Goal: Task Accomplishment & Management: Manage account settings

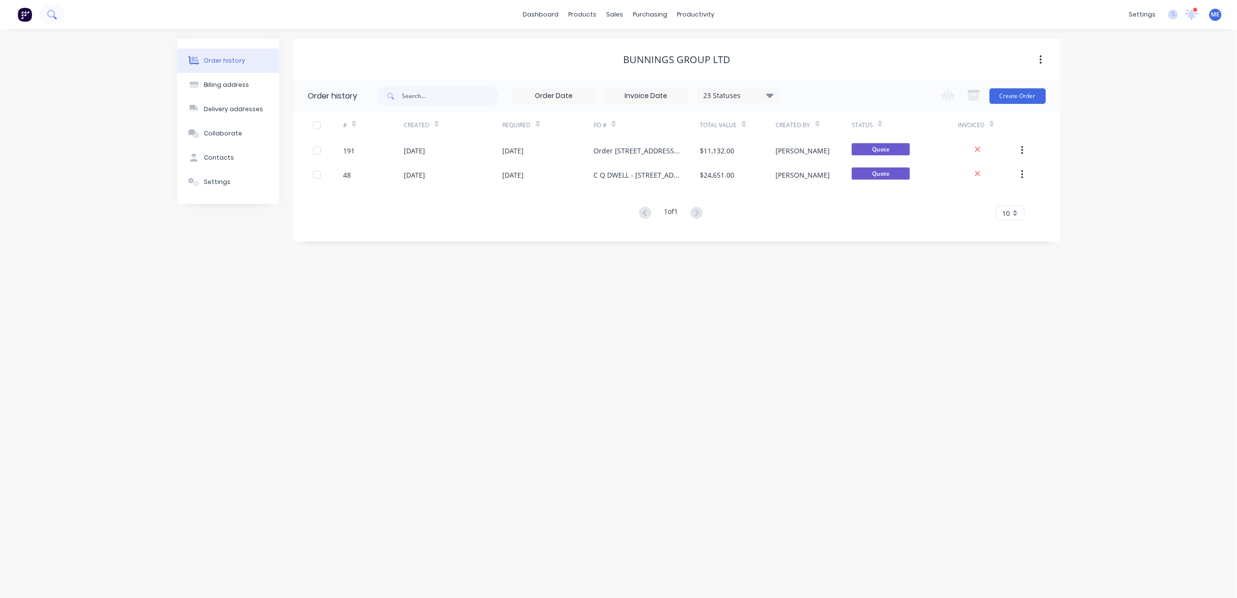
click at [55, 12] on icon at bounding box center [51, 14] width 9 height 9
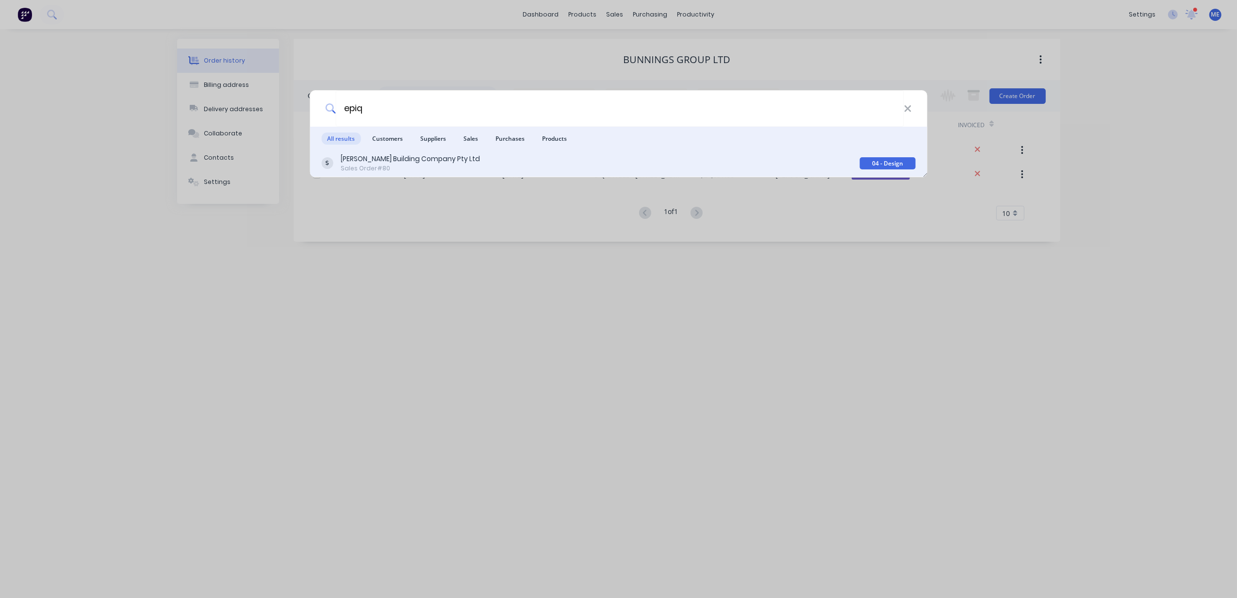
type input "epiq"
click at [422, 155] on div "[PERSON_NAME] Building Company Pty Ltd" at bounding box center [410, 159] width 139 height 10
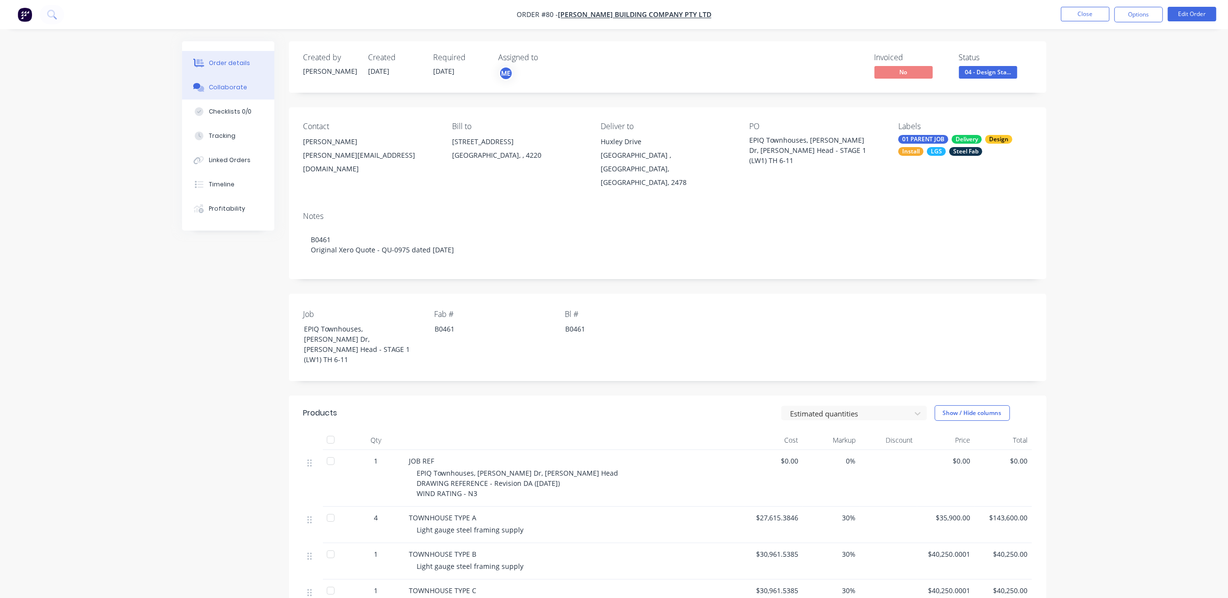
click at [218, 92] on button "Collaborate" at bounding box center [228, 87] width 92 height 24
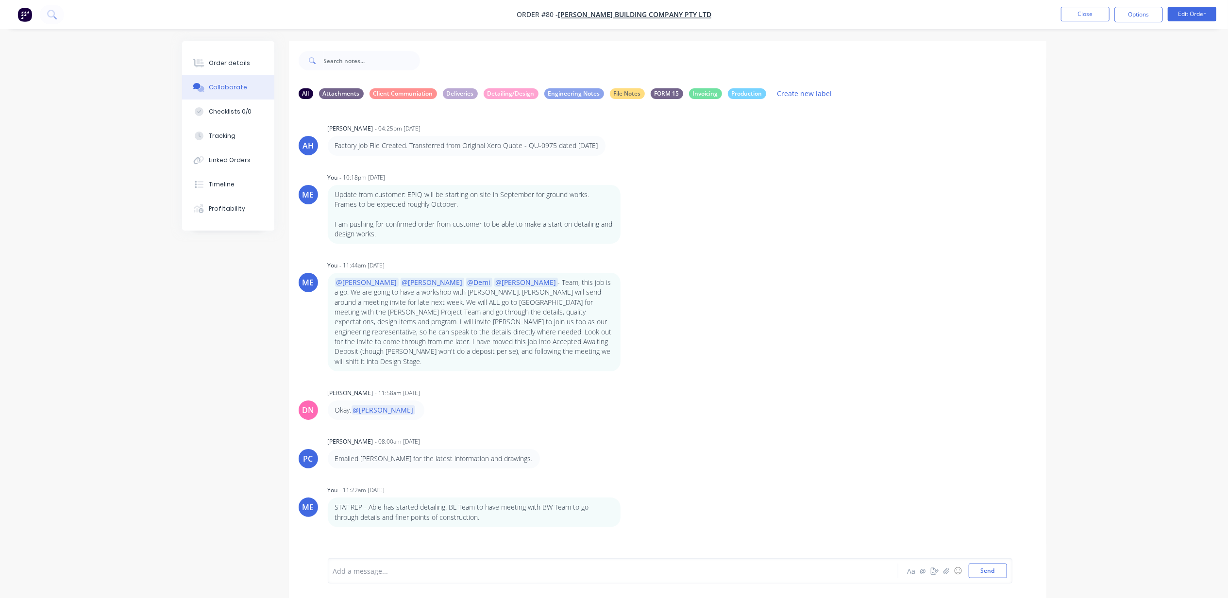
click at [432, 573] on div at bounding box center [585, 571] width 505 height 10
click at [645, 579] on div "Add a message... Aa @ ☺ Send" at bounding box center [670, 570] width 684 height 25
click at [365, 576] on div "Add a message..." at bounding box center [585, 571] width 505 height 15
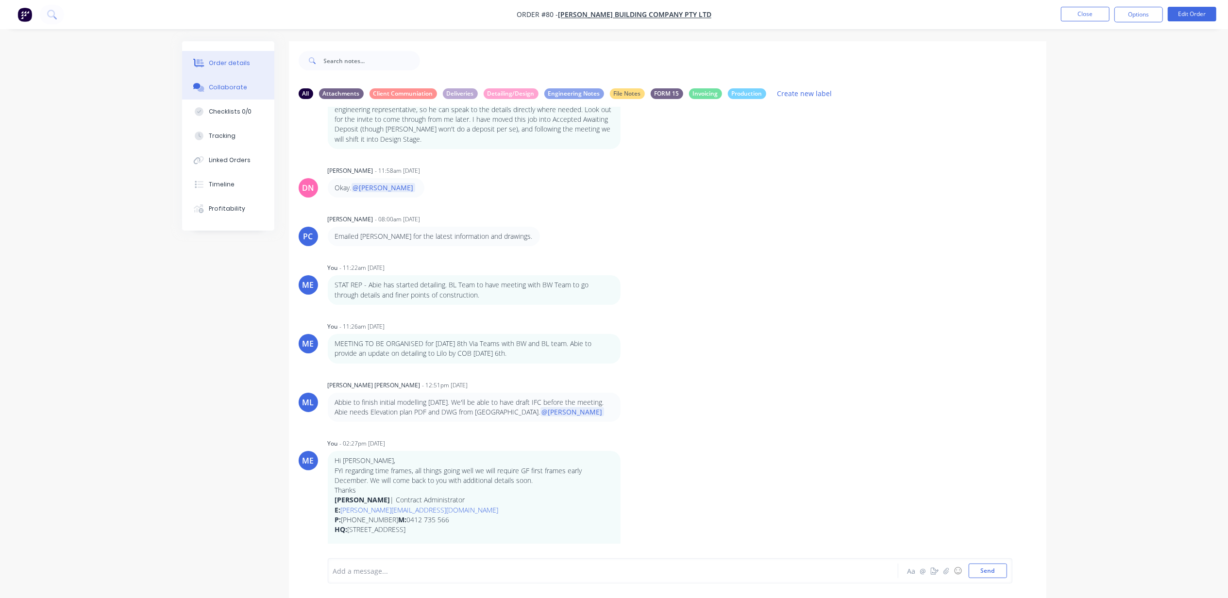
drag, startPoint x: 231, startPoint y: 63, endPoint x: 256, endPoint y: 63, distance: 25.2
click at [233, 63] on div "Order details" at bounding box center [229, 63] width 41 height 9
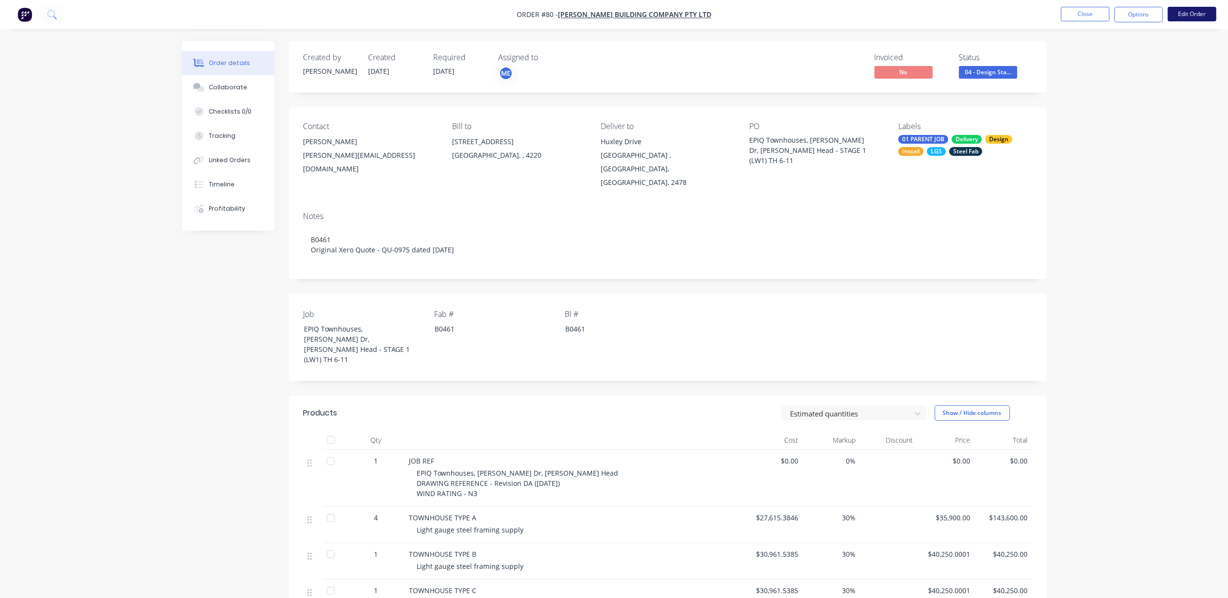
click at [1187, 16] on button "Edit Order" at bounding box center [1191, 14] width 49 height 15
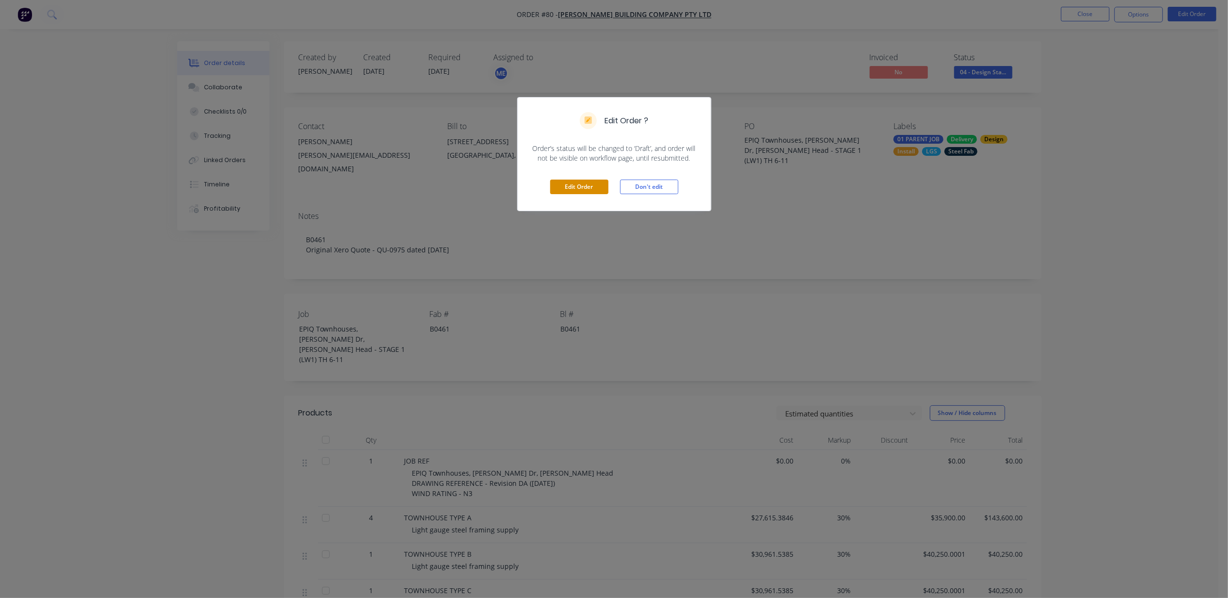
click at [579, 183] on button "Edit Order" at bounding box center [579, 187] width 58 height 15
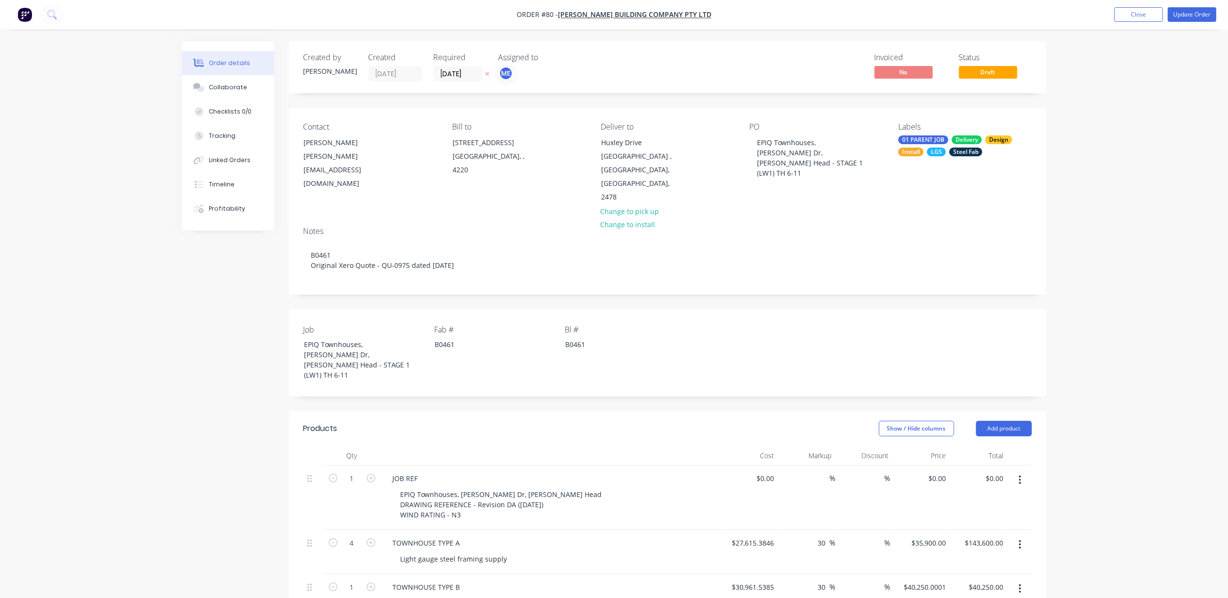
click at [458, 80] on label "[DATE]" at bounding box center [457, 74] width 49 height 16
click at [458, 80] on input "[DATE]" at bounding box center [458, 73] width 48 height 15
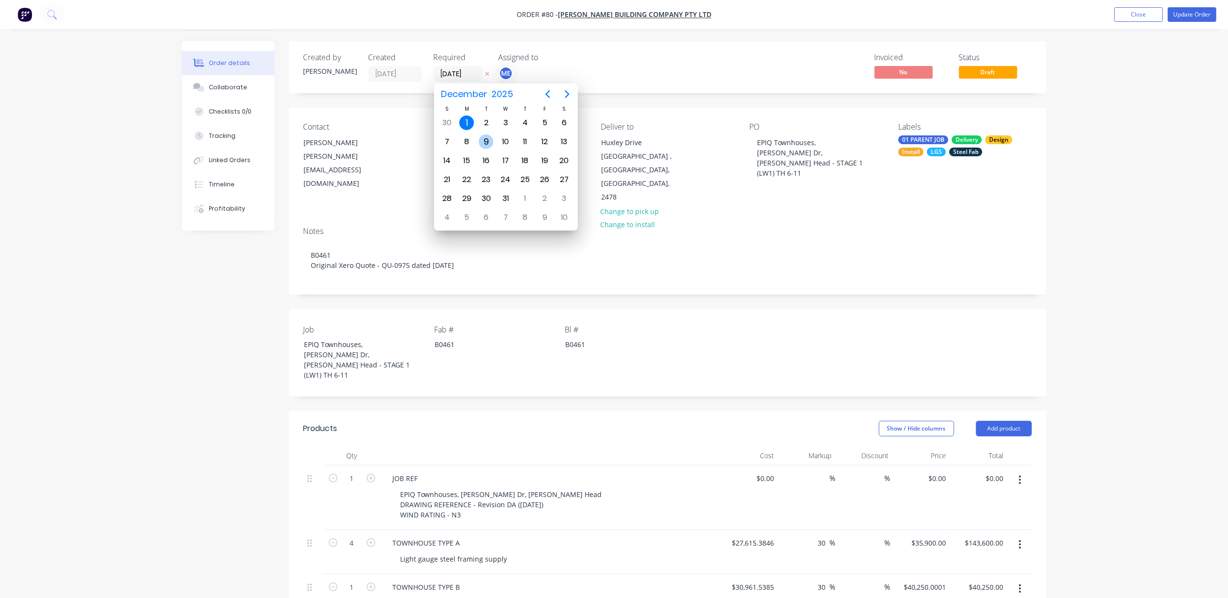
click at [484, 141] on div "9" at bounding box center [486, 141] width 15 height 15
type input "[DATE]"
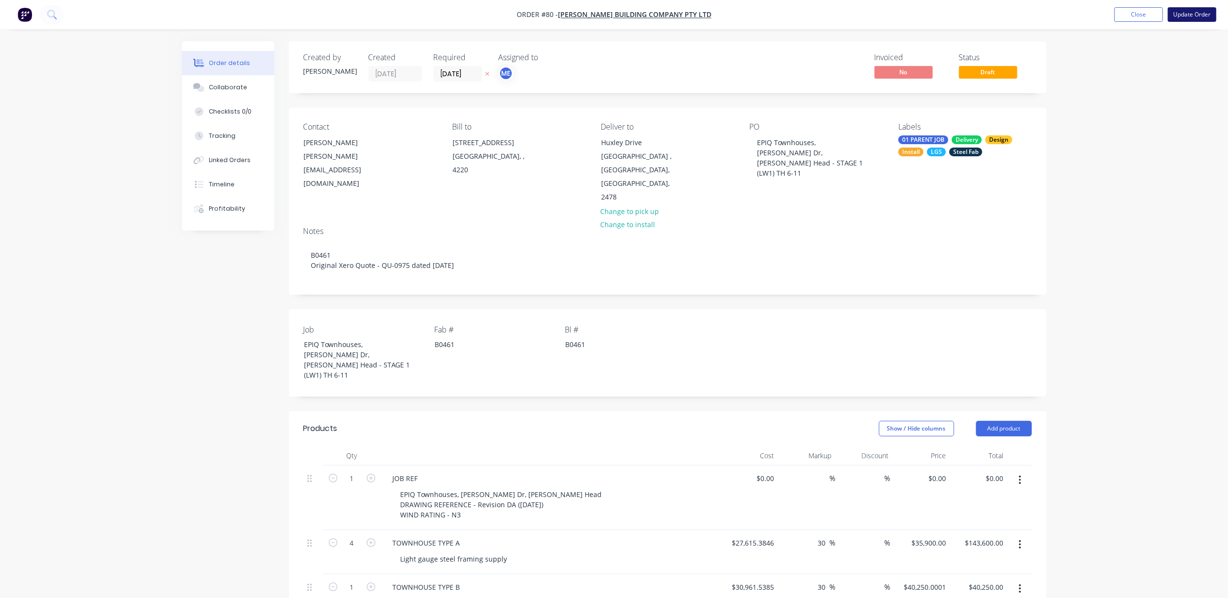
click at [1187, 15] on button "Update Order" at bounding box center [1191, 14] width 49 height 15
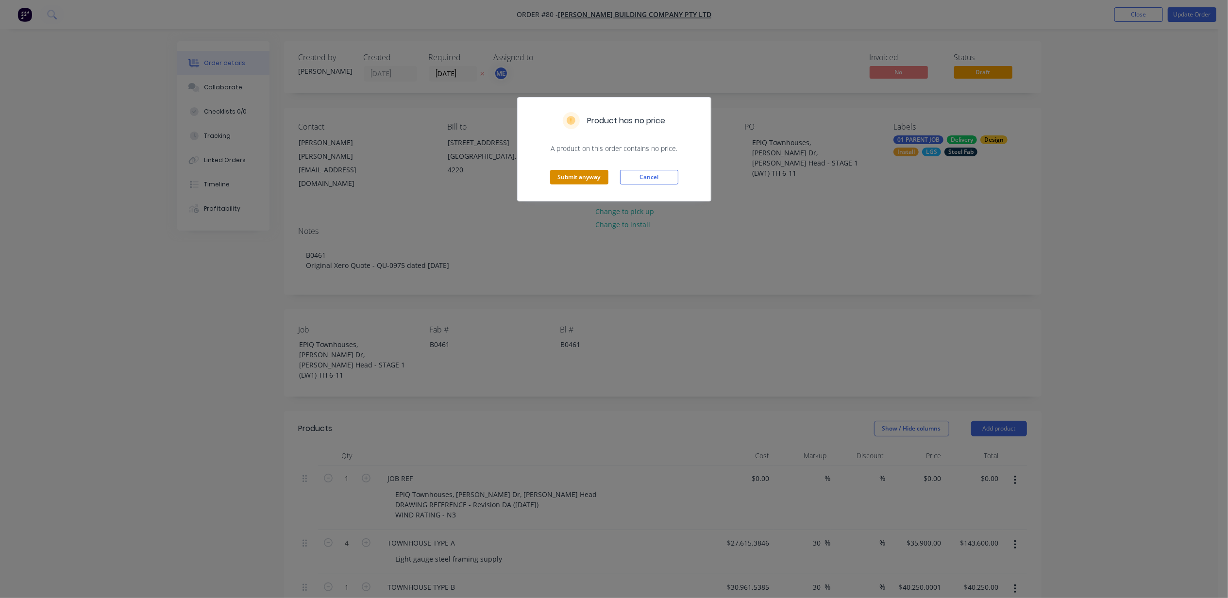
click at [579, 173] on button "Submit anyway" at bounding box center [579, 177] width 58 height 15
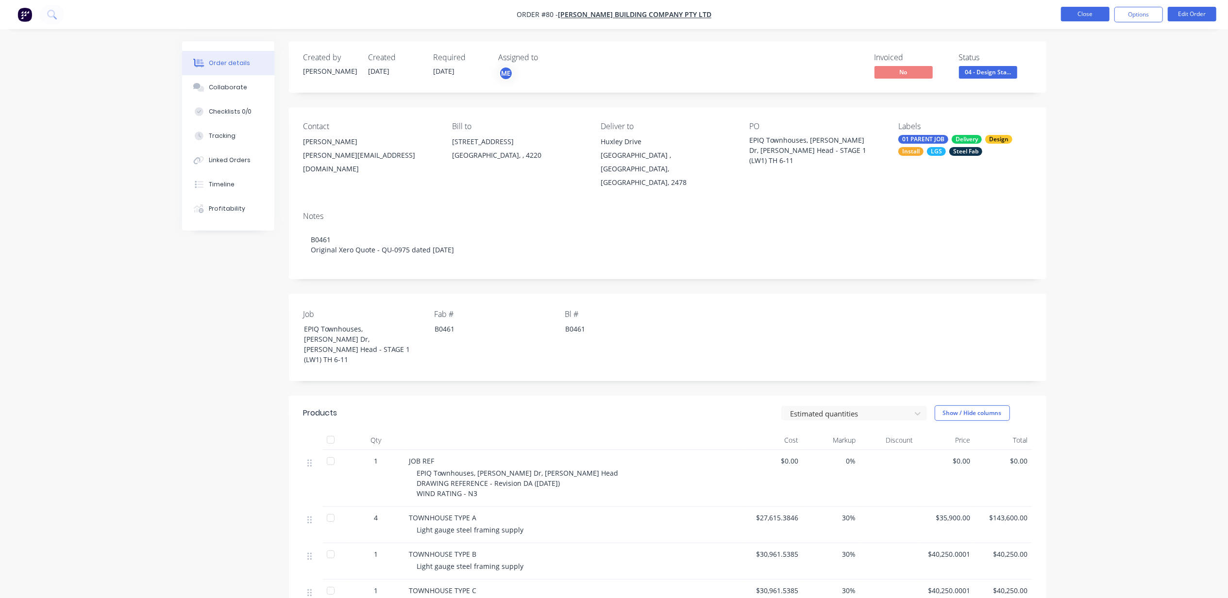
click at [1085, 17] on button "Close" at bounding box center [1085, 14] width 49 height 15
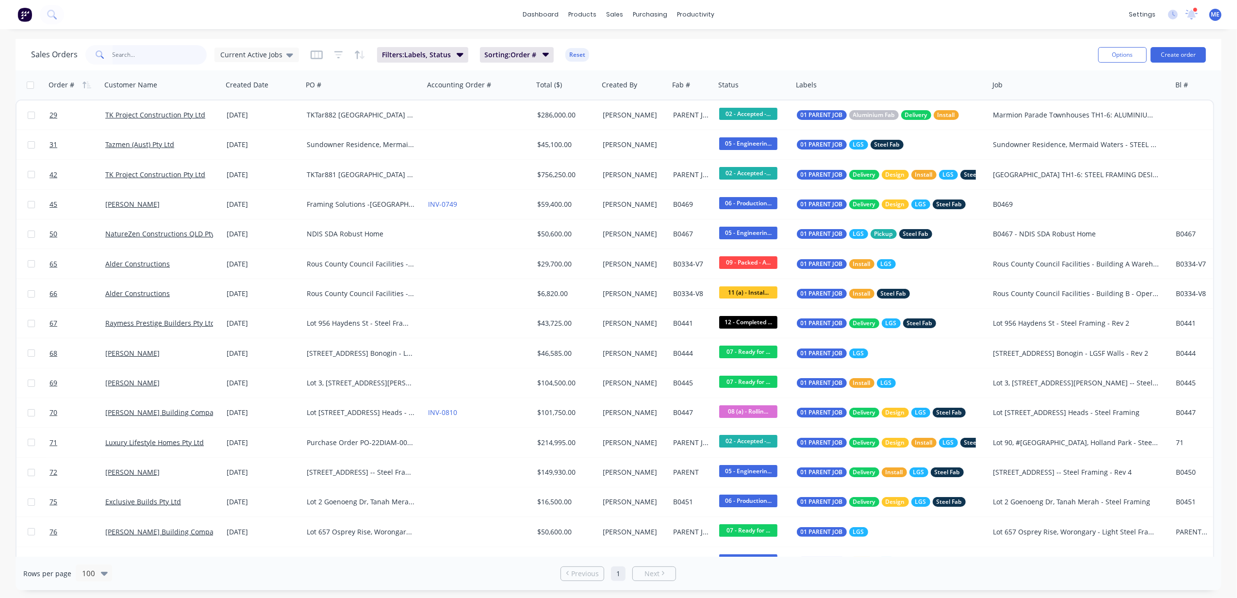
click at [122, 56] on input "text" at bounding box center [160, 54] width 95 height 19
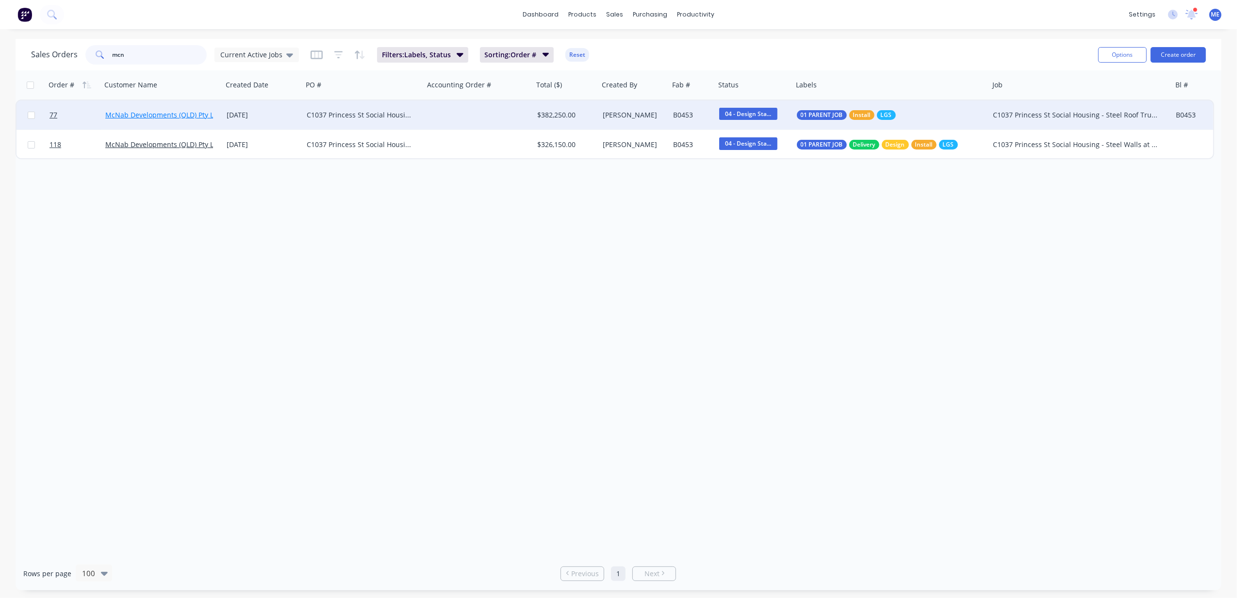
type input "mcn"
click at [158, 116] on link "McNab Developments (QLD) Pty Ltd" at bounding box center [162, 114] width 115 height 9
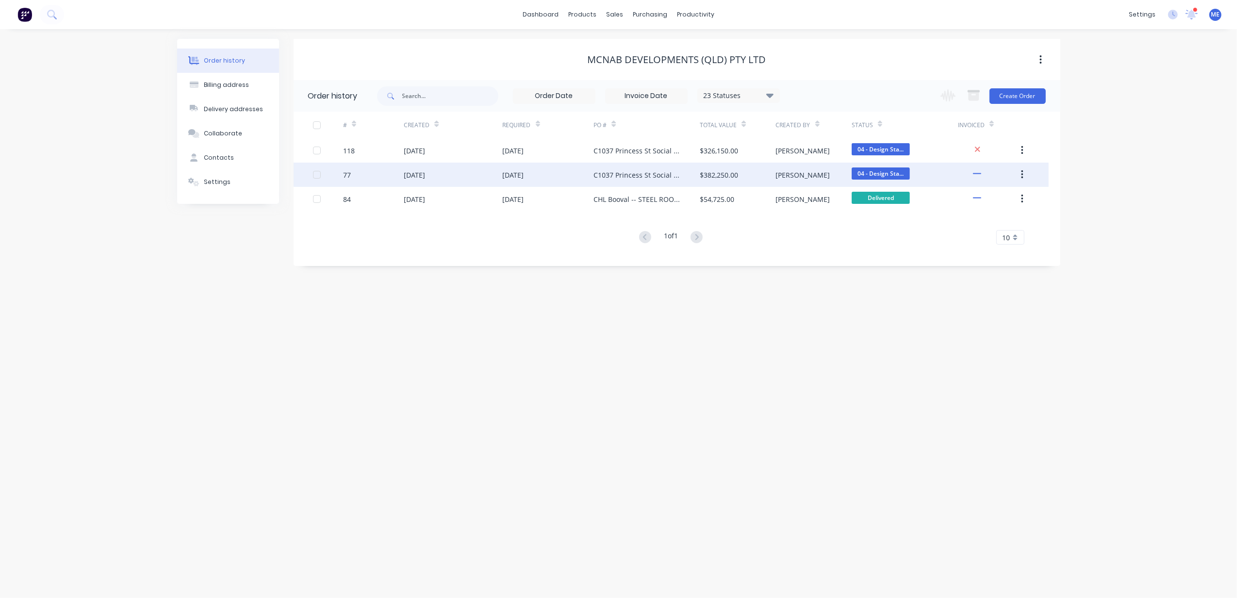
click at [381, 174] on div "77" at bounding box center [373, 175] width 61 height 24
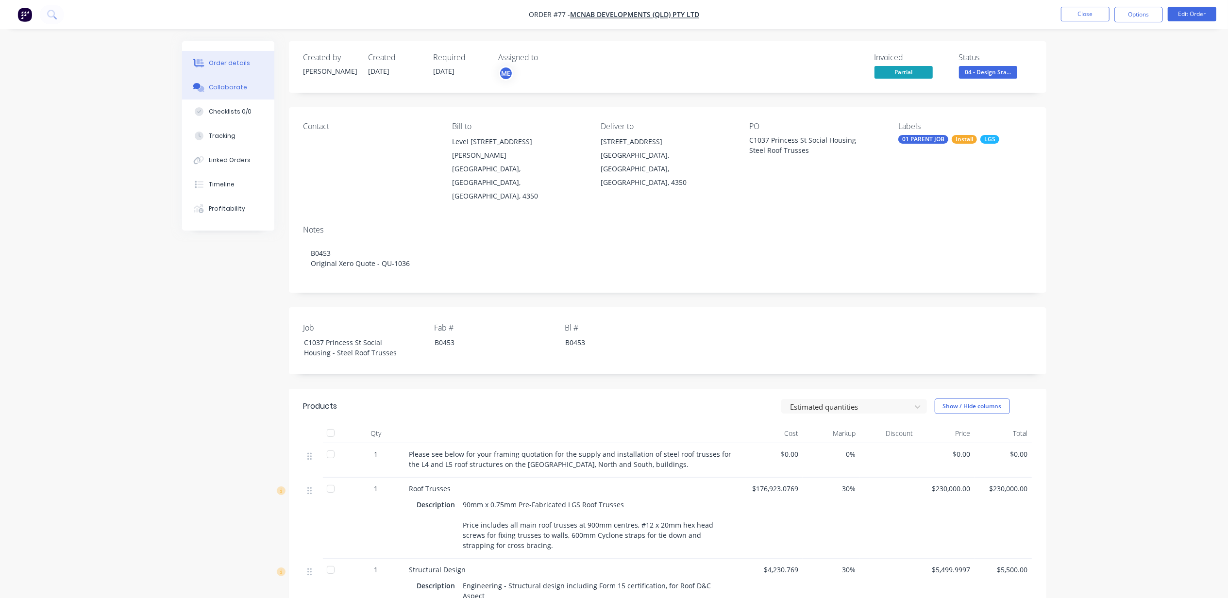
click at [202, 83] on icon at bounding box center [198, 87] width 11 height 9
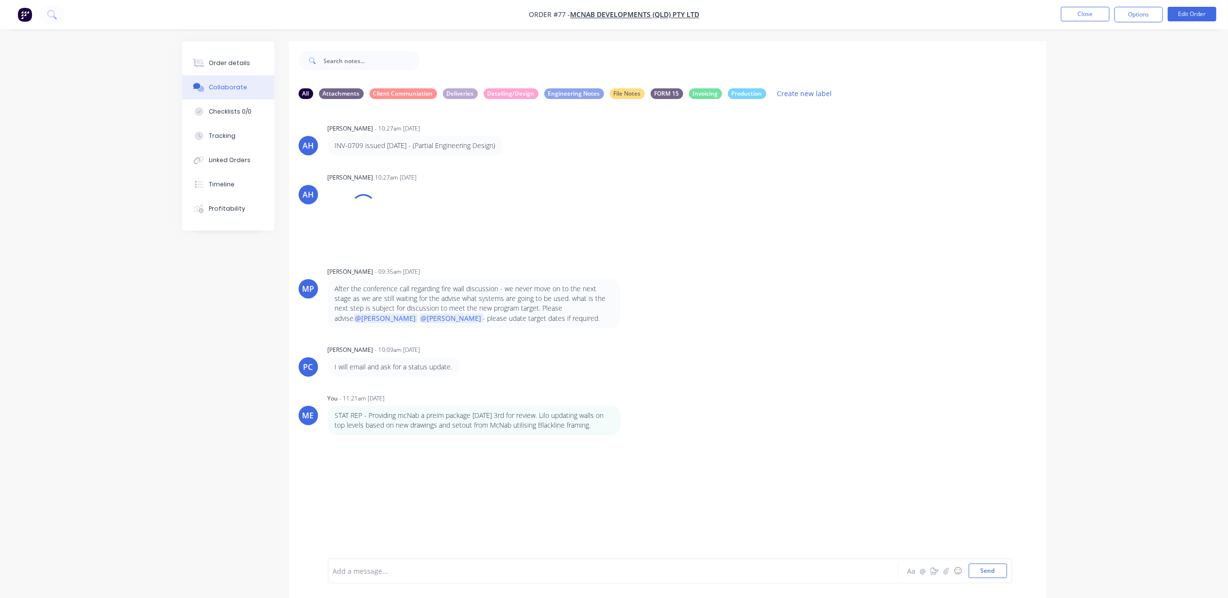
click at [415, 564] on div "Add a message..." at bounding box center [585, 571] width 505 height 15
